Goal: Transaction & Acquisition: Purchase product/service

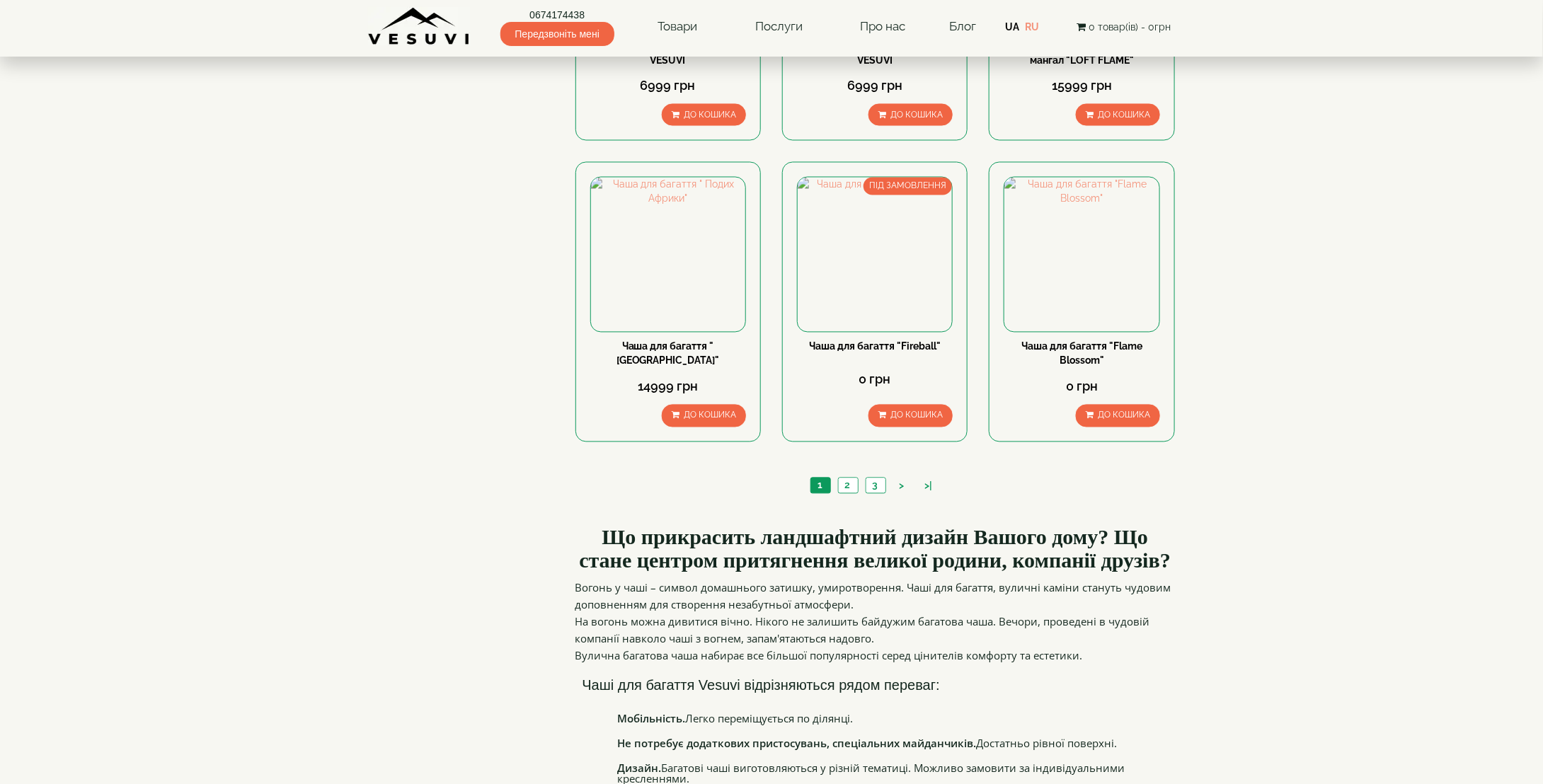
scroll to position [1224, 0]
click at [843, 483] on link "2" at bounding box center [847, 485] width 20 height 15
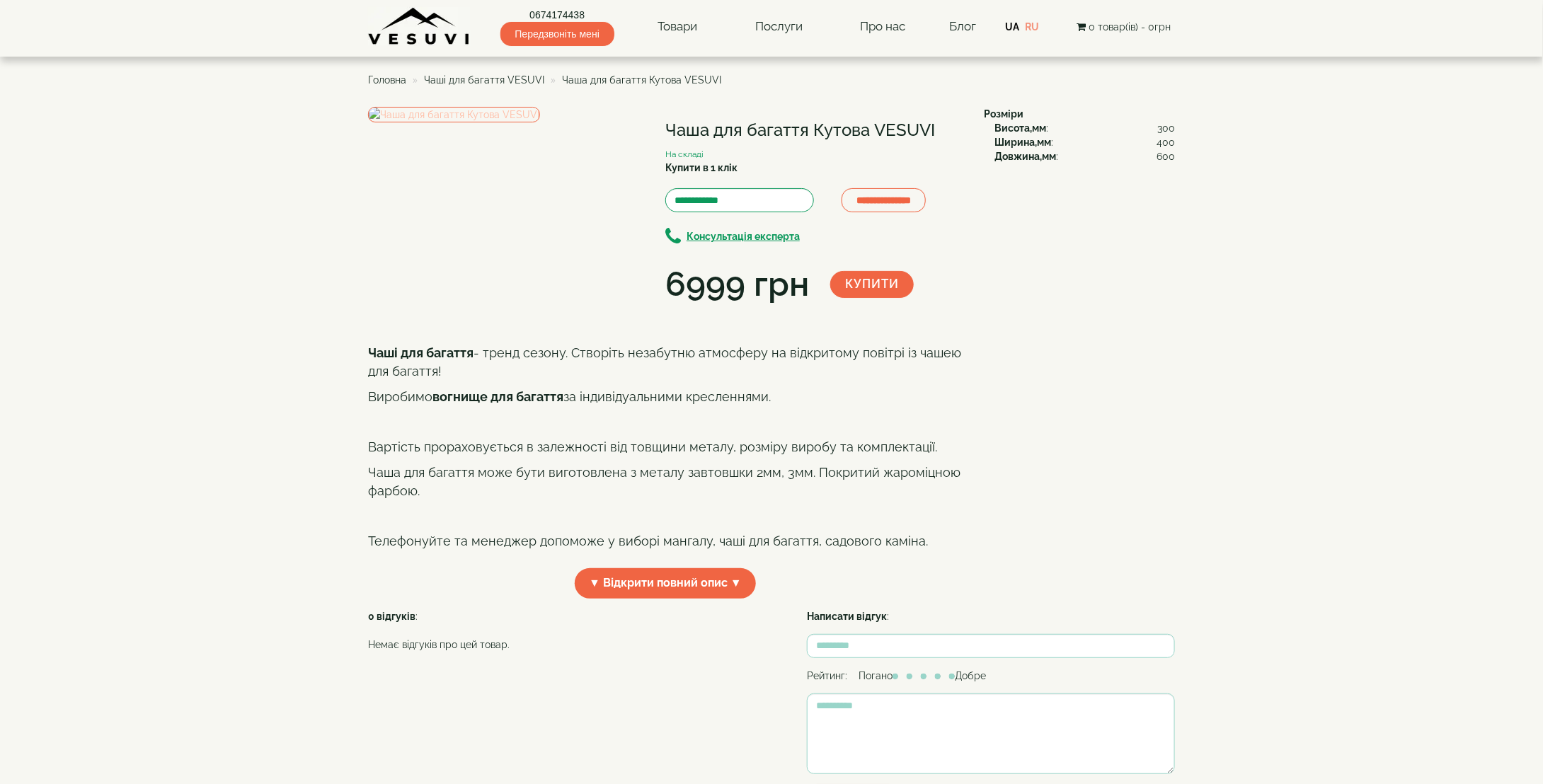
click at [457, 122] on img at bounding box center [454, 114] width 172 height 15
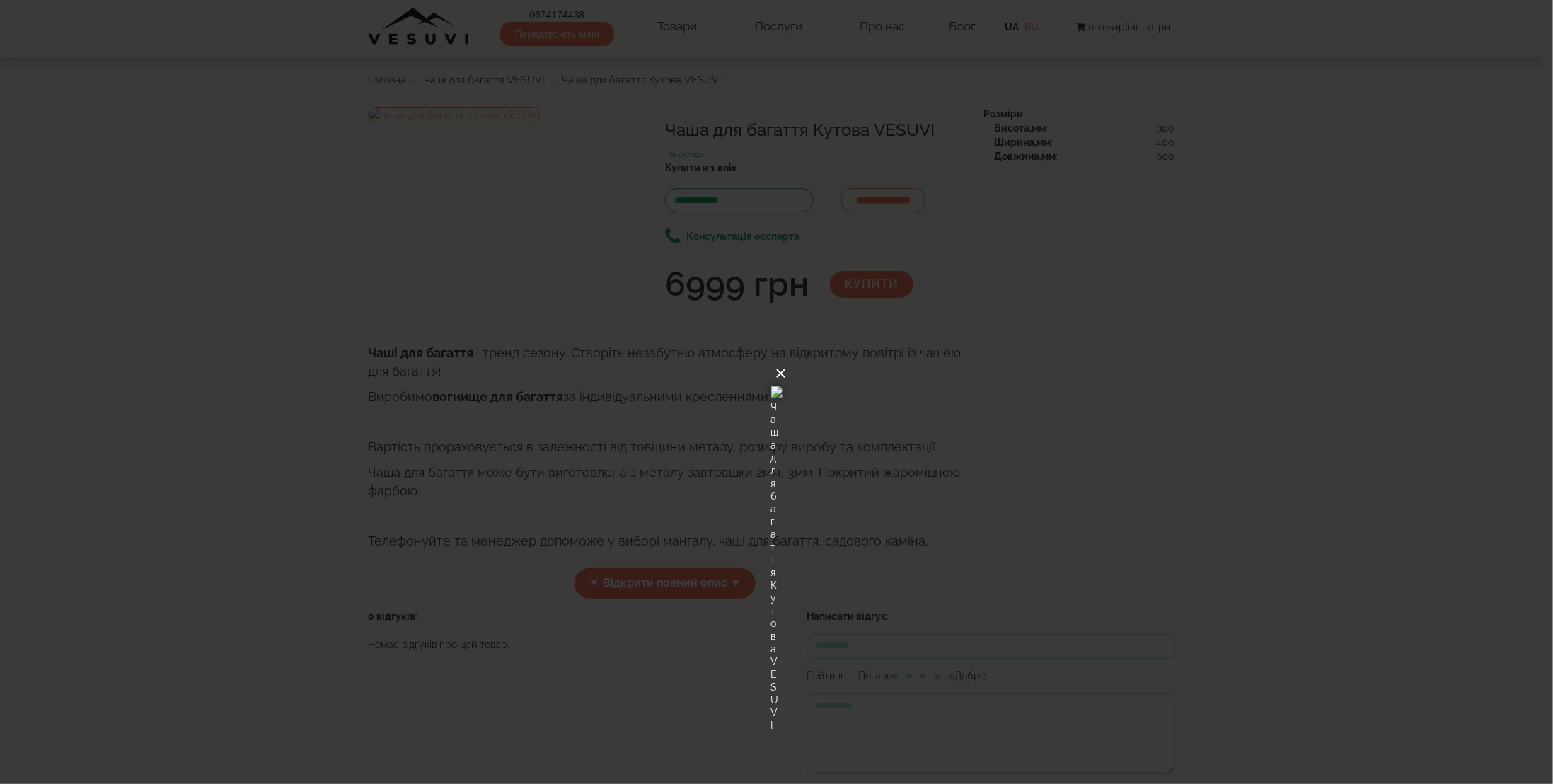
click at [787, 358] on button "×" at bounding box center [781, 373] width 11 height 31
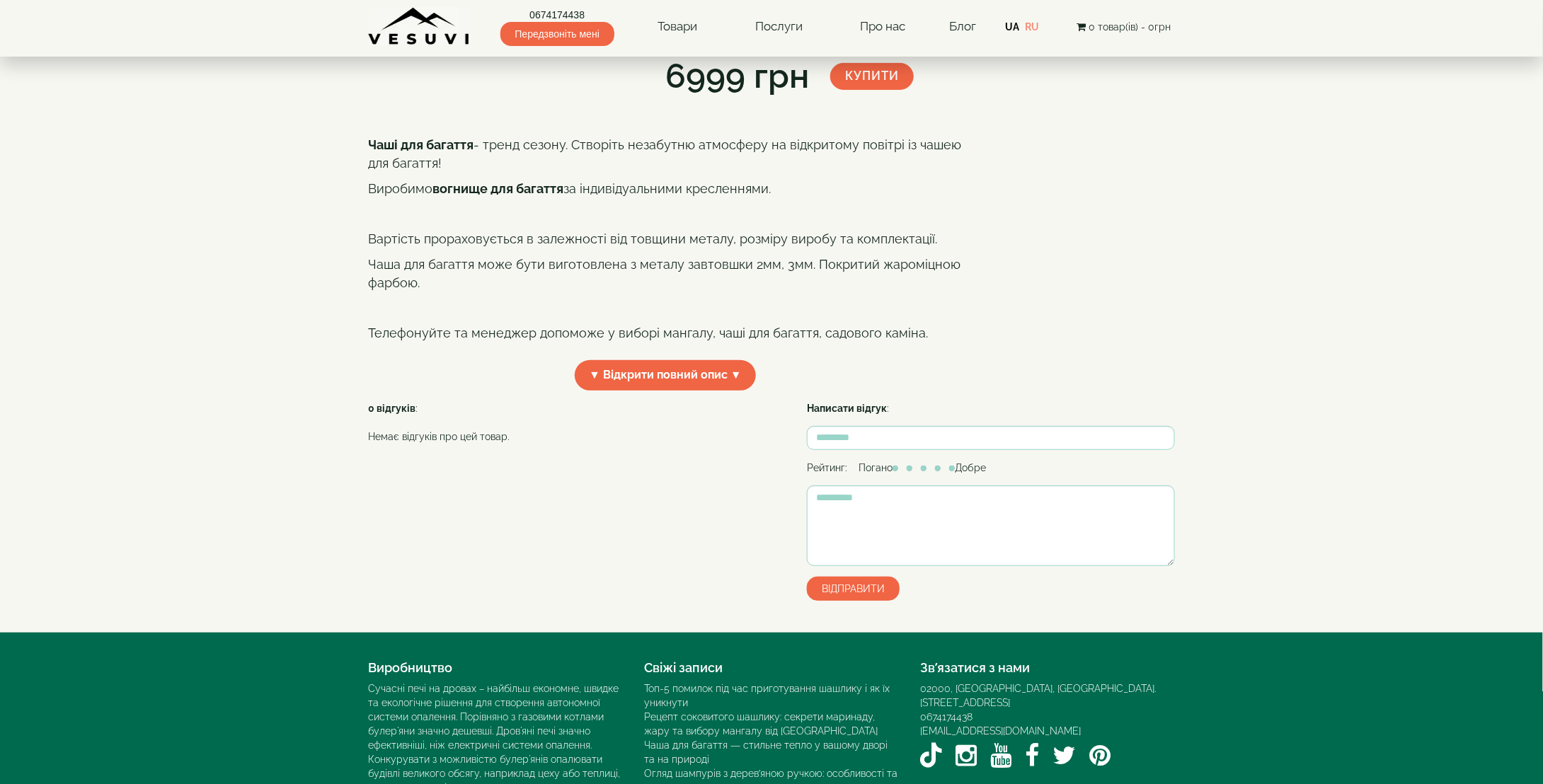
scroll to position [370, 0]
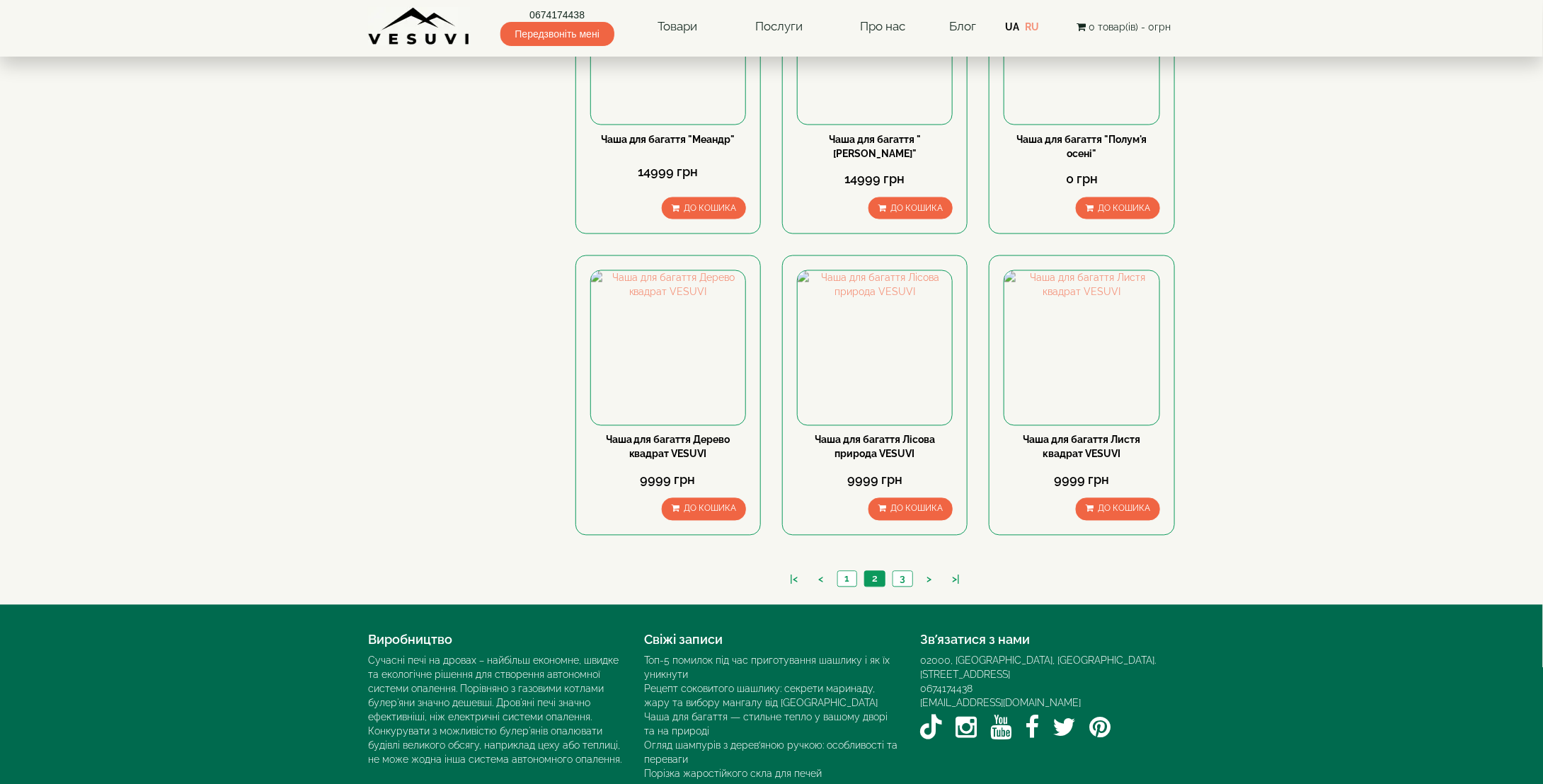
scroll to position [1191, 0]
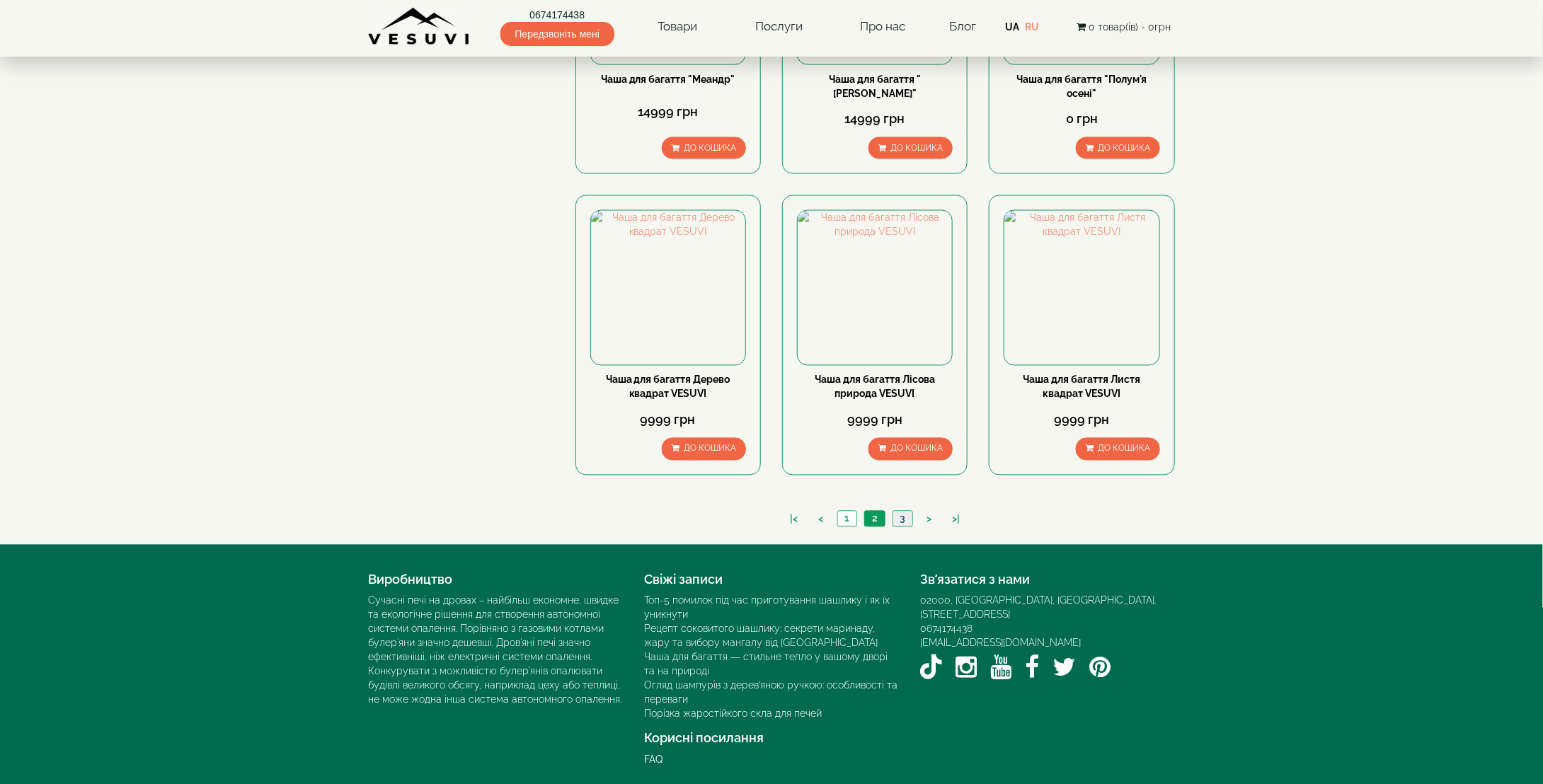
click at [900, 517] on link "3" at bounding box center [902, 519] width 20 height 15
